Goal: Task Accomplishment & Management: Complete application form

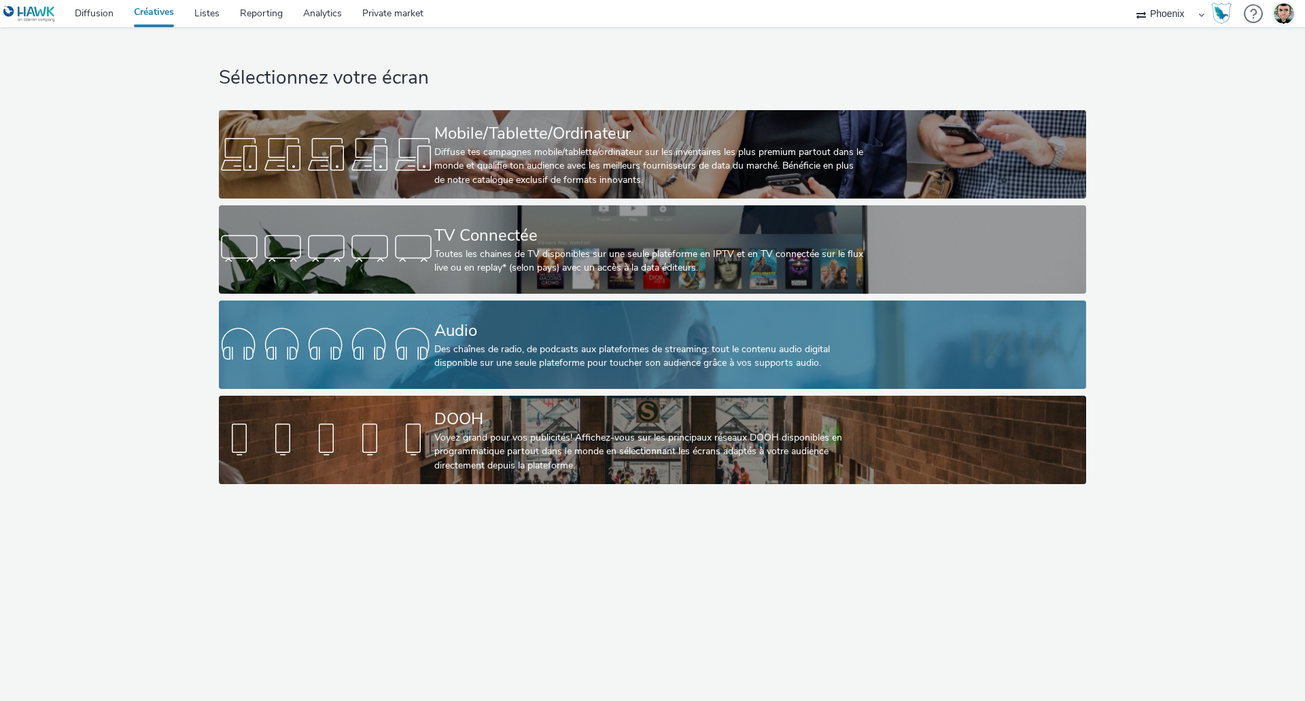
click at [451, 337] on div "Audio" at bounding box center [649, 331] width 431 height 24
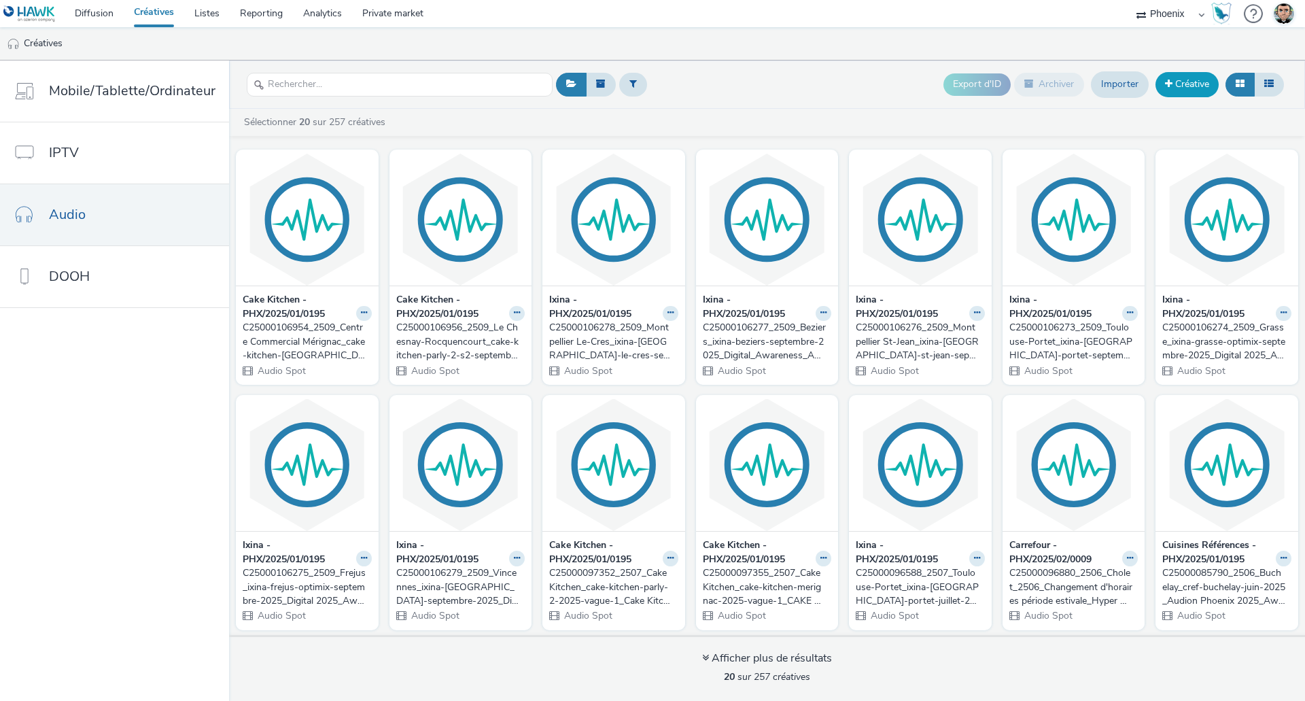
click at [1173, 80] on link "Créative" at bounding box center [1187, 84] width 63 height 24
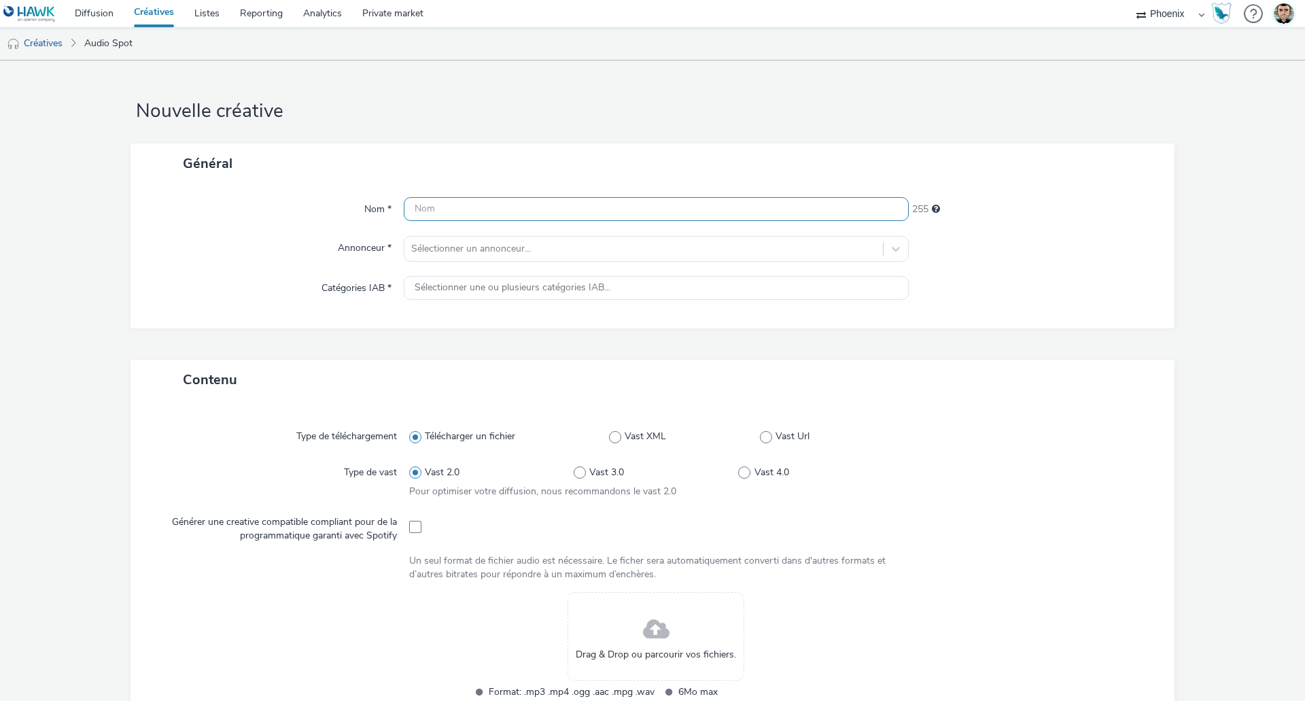
click at [544, 199] on input "text" at bounding box center [656, 209] width 505 height 24
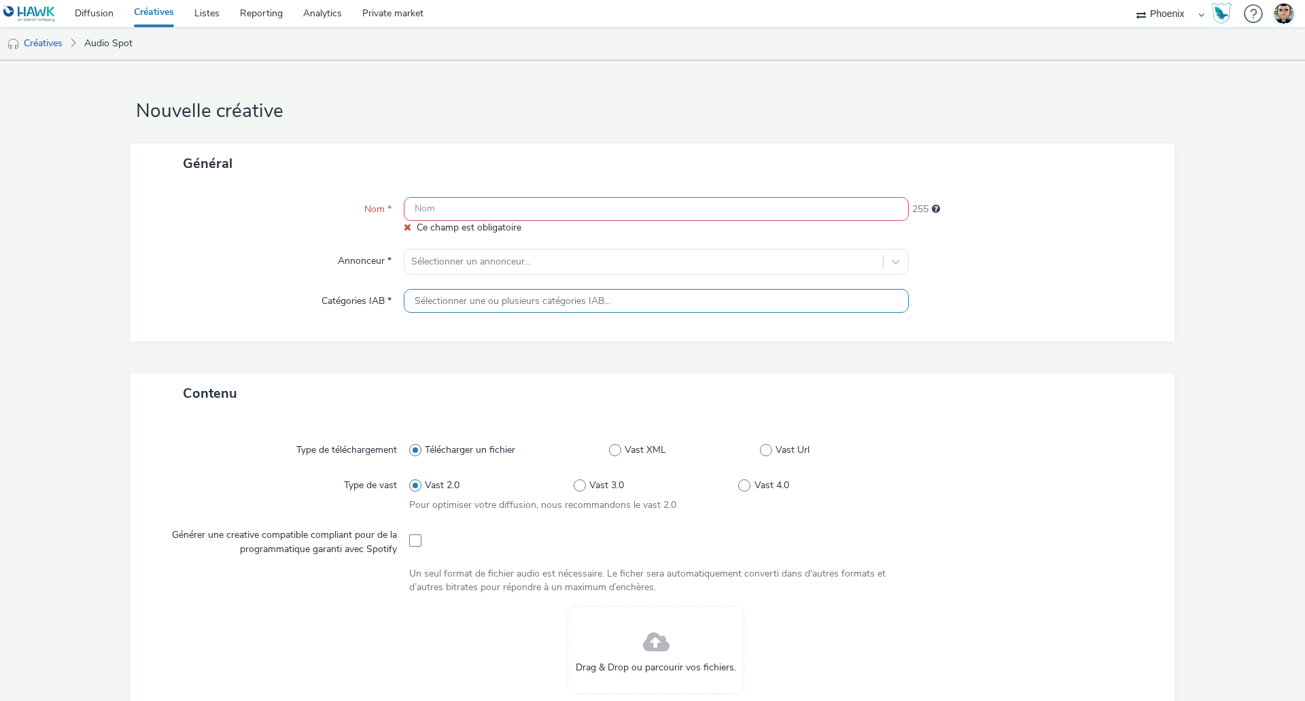
paste input "C25000106377_2509_Genève_2509_[DOMAIN_NAME] Genève_Renfort Rentrée_Audio Digita…"
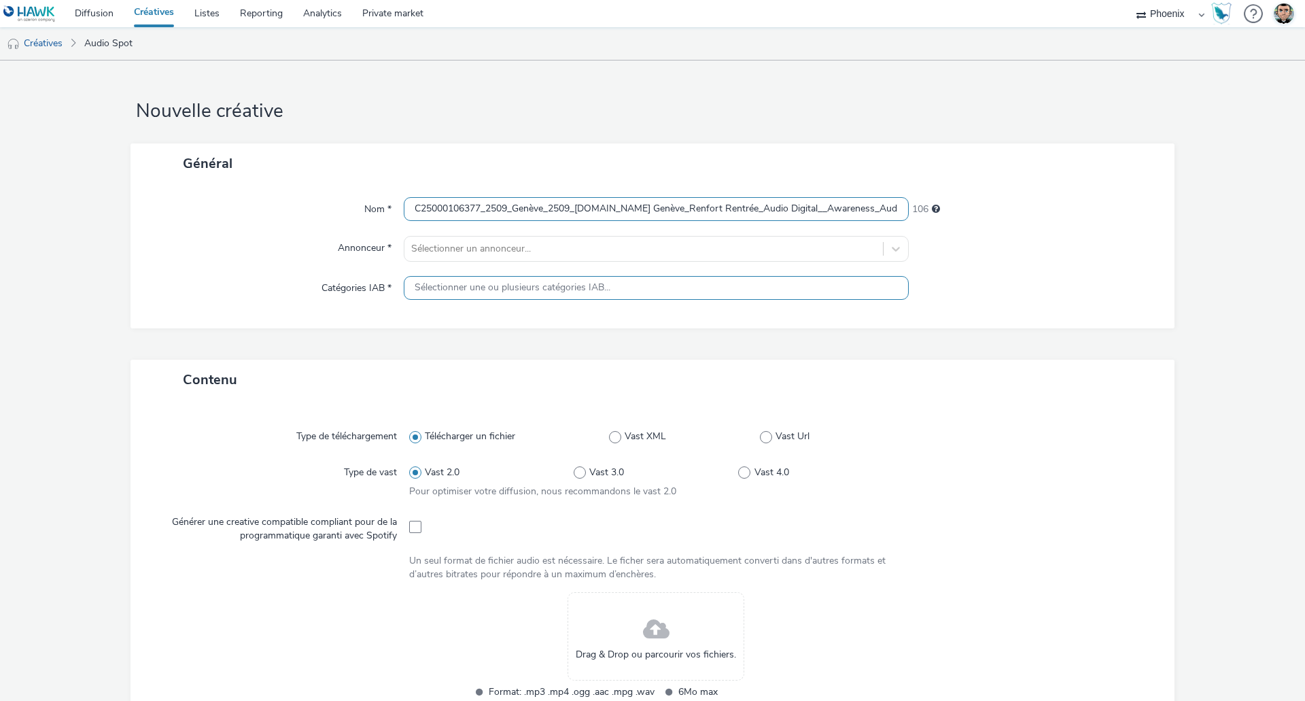
scroll to position [0, 258]
type input "C25000106377_2509_Genève_2509_[DOMAIN_NAME] Genève_Renfort Rentrée_Audio Digita…"
click at [562, 247] on div at bounding box center [643, 249] width 465 height 16
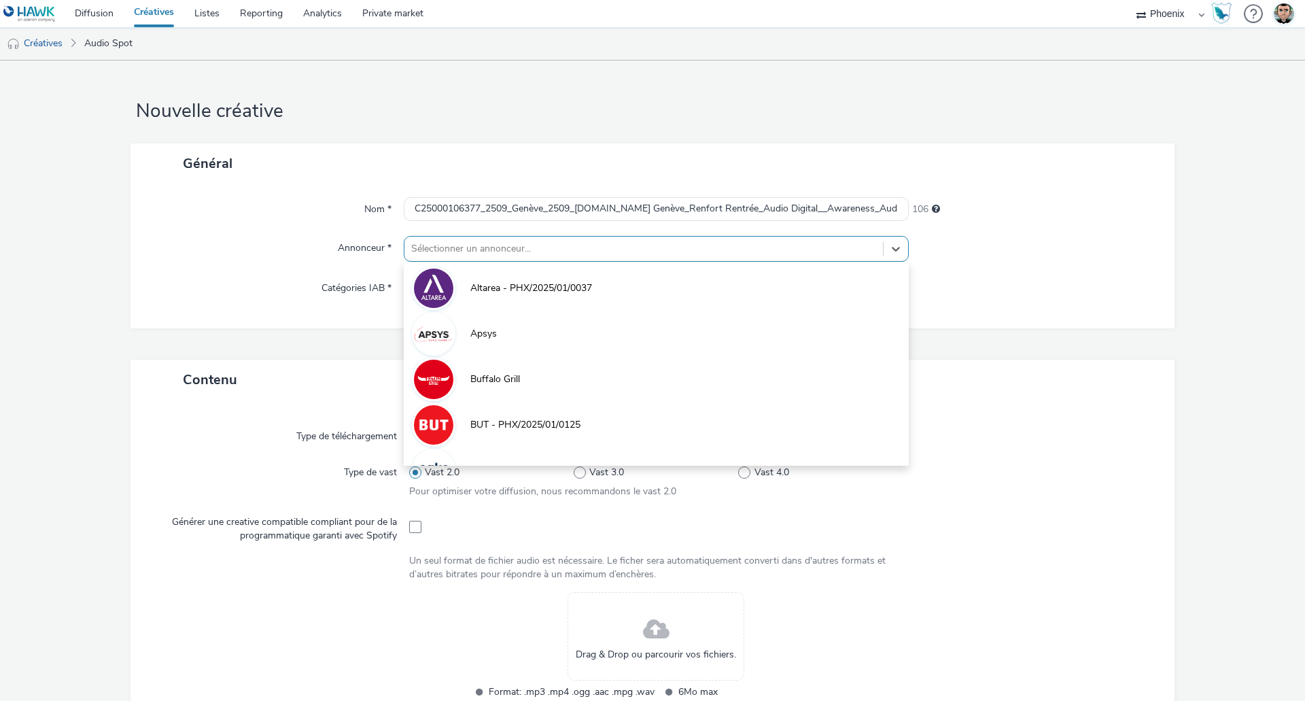
click at [562, 247] on div at bounding box center [643, 249] width 465 height 16
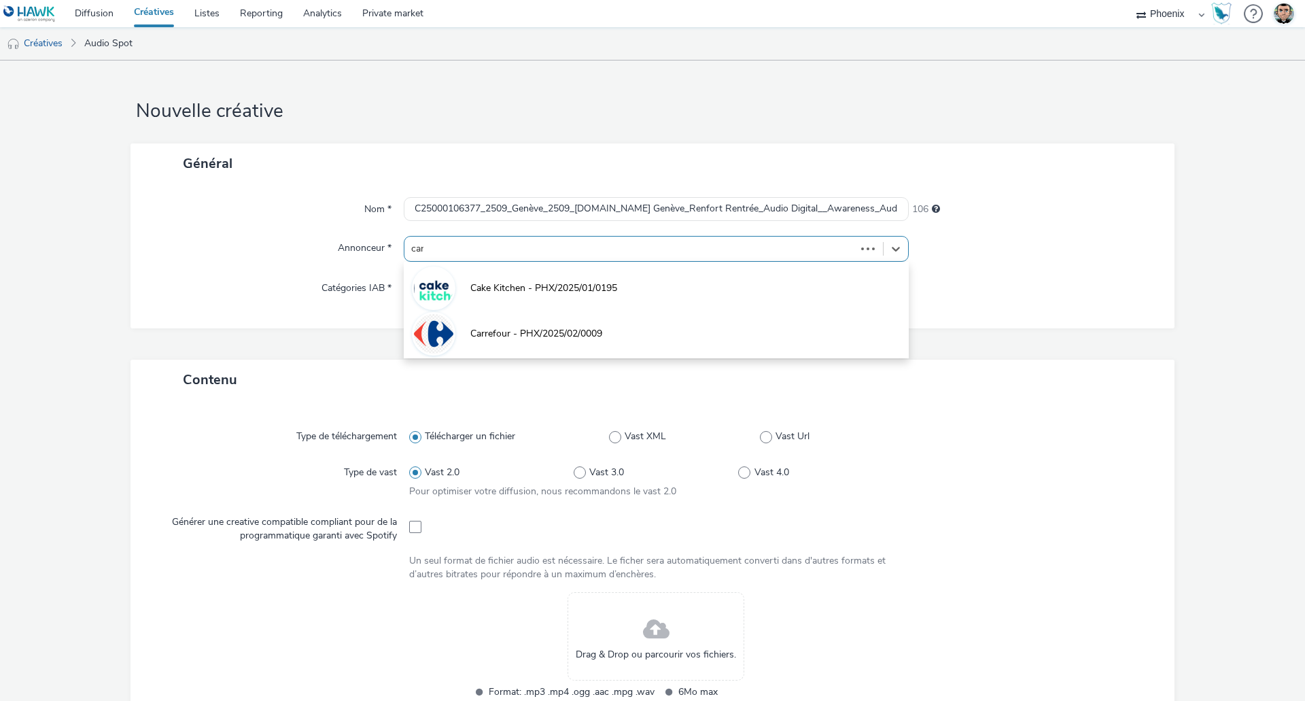
type input "carr"
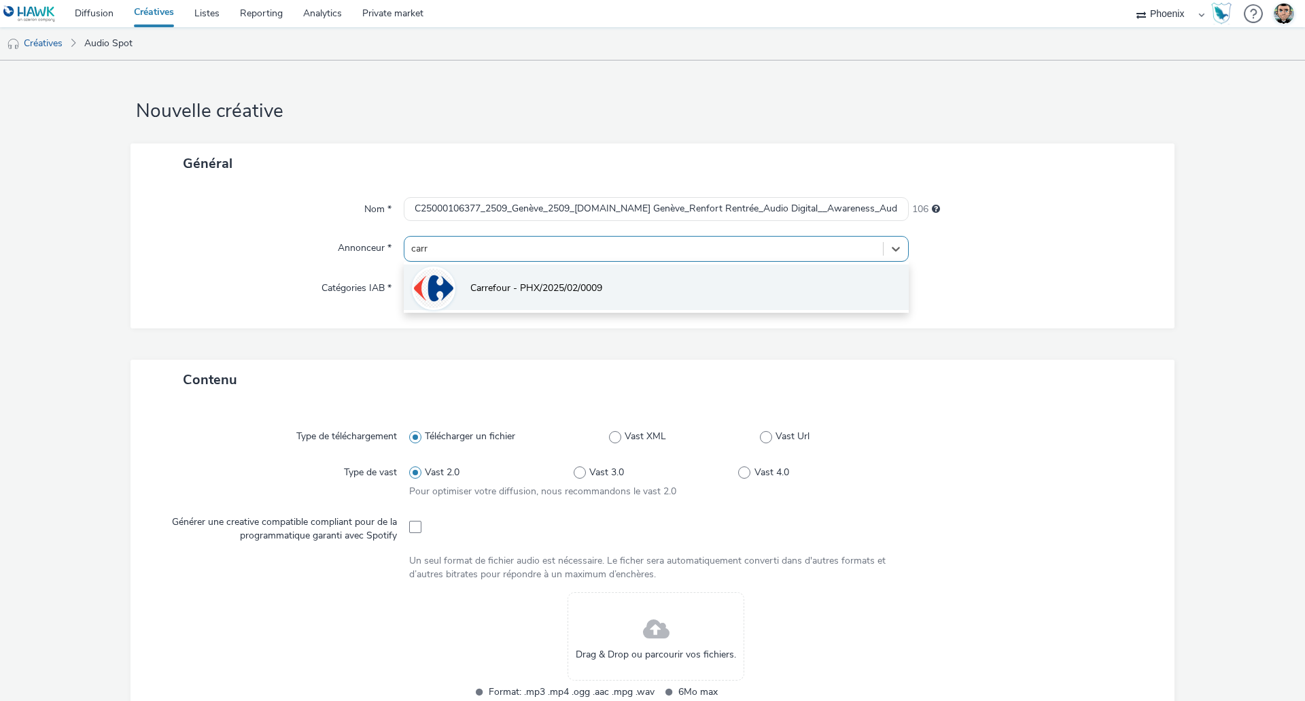
click at [545, 292] on span "Carrefour - PHX/2025/02/0009" at bounding box center [536, 288] width 132 height 14
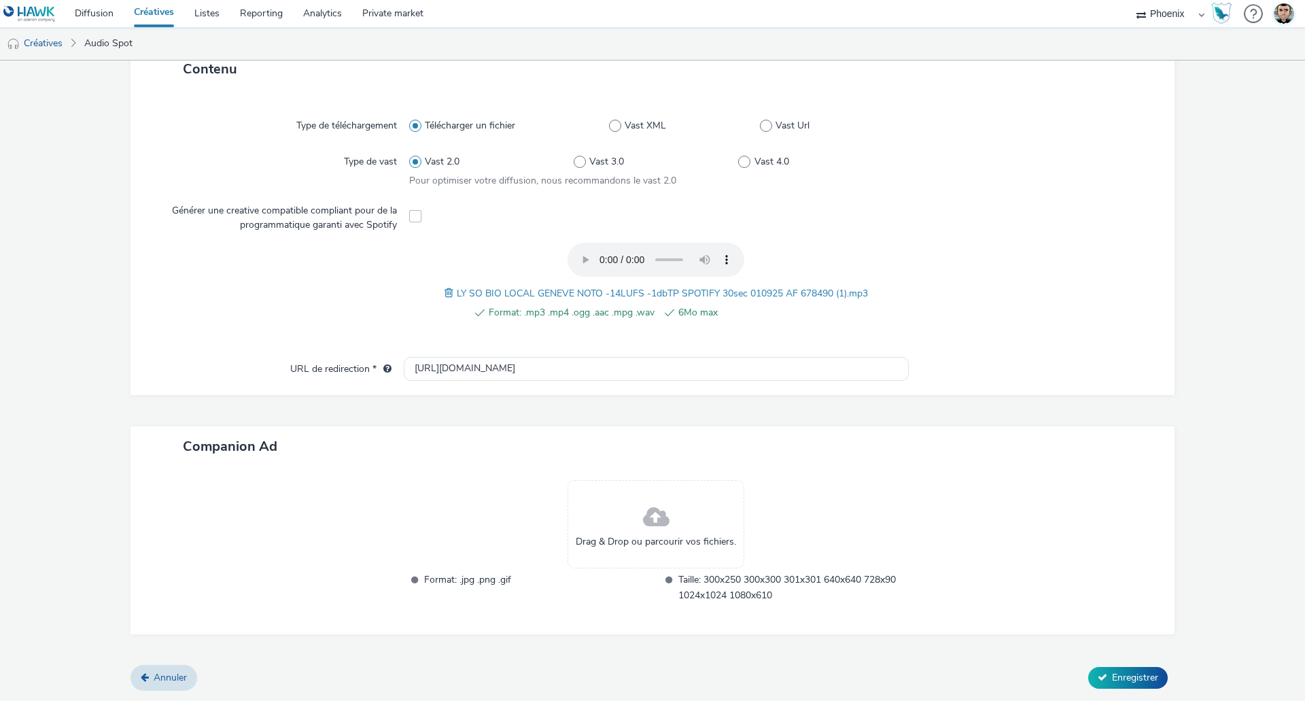
scroll to position [319, 0]
click at [568, 367] on input "[URL][DOMAIN_NAME]" at bounding box center [656, 370] width 505 height 24
paste input "s://[DOMAIN_NAME][URL]"
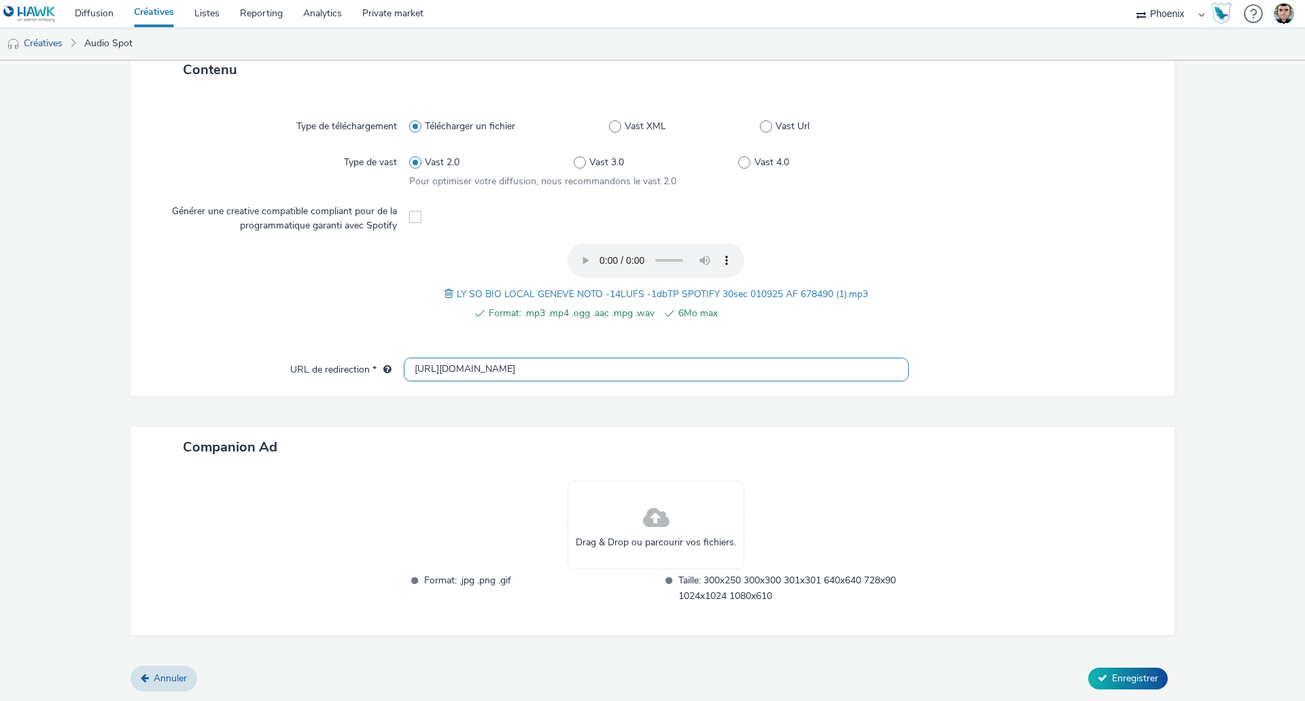
type input "[URL][DOMAIN_NAME]"
click at [434, 415] on div "Contenu Type de téléchargement Télécharger un fichier Vast XML Vast Url Type de…" at bounding box center [653, 358] width 1044 height 617
click at [1129, 674] on span "Enregistrer" at bounding box center [1135, 678] width 46 height 13
